Goal: Transaction & Acquisition: Purchase product/service

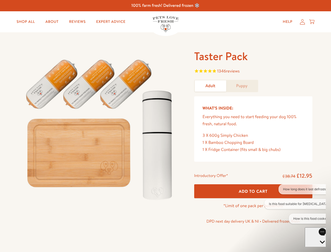
click at [165, 126] on img at bounding box center [100, 127] width 163 height 156
click at [253, 72] on span "1346 reviews" at bounding box center [253, 72] width 118 height 8
click at [253, 191] on div "Introductory Offer* £38.74 £12.95 Add To Cart *Limit of one pack per household …" at bounding box center [253, 200] width 127 height 60
click at [295, 189] on button "How long does it last defrosted?" at bounding box center [307, 189] width 56 height 10
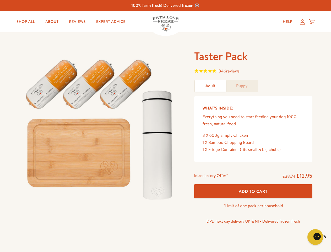
scroll to position [34, 0]
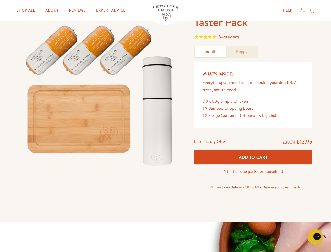
click at [331, 237] on icon "Close gorgias live chat" at bounding box center [333, 235] width 5 height 5
